Goal: Transaction & Acquisition: Purchase product/service

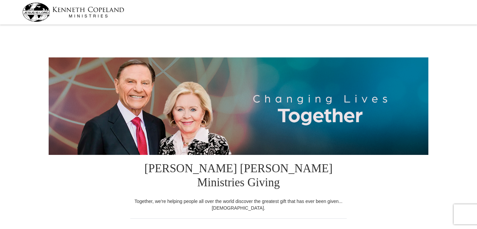
select select "GA"
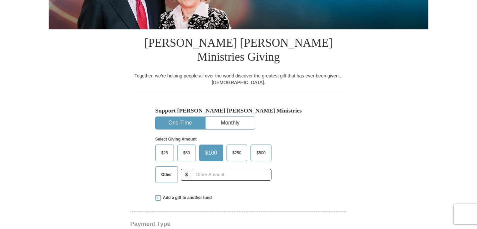
scroll to position [128, 0]
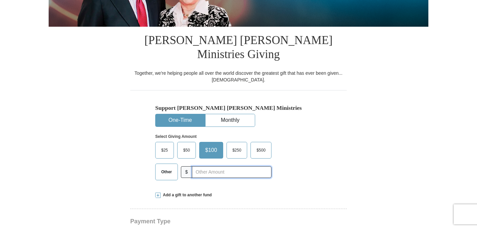
click at [199, 166] on input "text" at bounding box center [232, 172] width 80 height 12
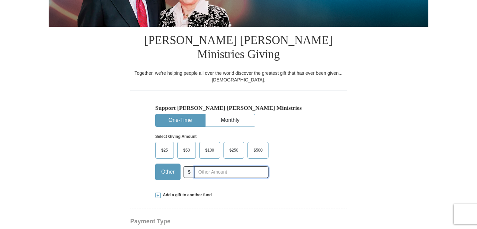
type input "6"
type input "572.25"
click at [158, 192] on span at bounding box center [157, 194] width 5 height 5
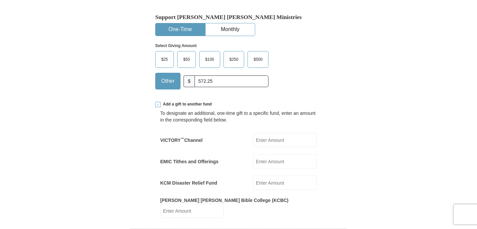
scroll to position [220, 0]
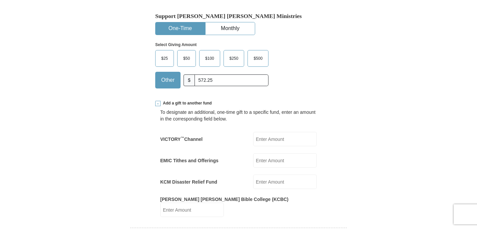
click at [271, 132] on input "VICTORY ™ Channel" at bounding box center [285, 139] width 64 height 14
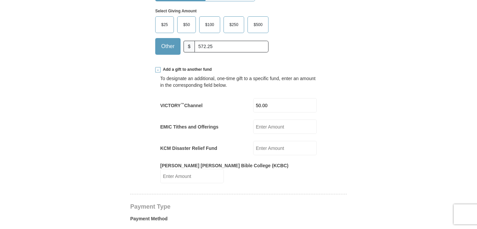
scroll to position [245, 0]
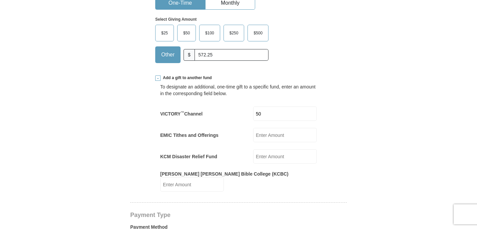
type input "5"
type input "60.00"
click at [236, 128] on div "EMIC Tithes and Offerings EMIC Tithes and Offerings Amount must be a valid numb…" at bounding box center [238, 135] width 157 height 14
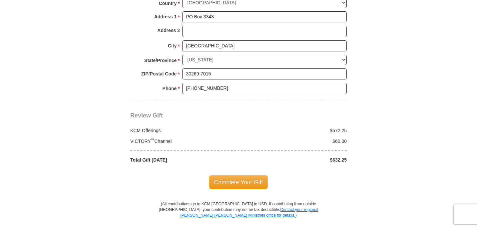
scroll to position [655, 0]
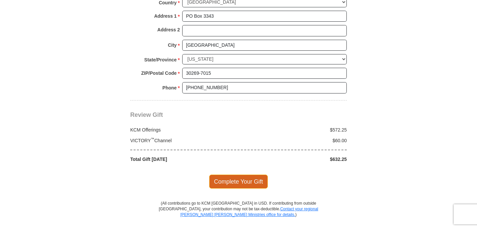
click at [246, 174] on span "Complete Your Gift" at bounding box center [238, 181] width 59 height 14
